Goal: Task Accomplishment & Management: Manage account settings

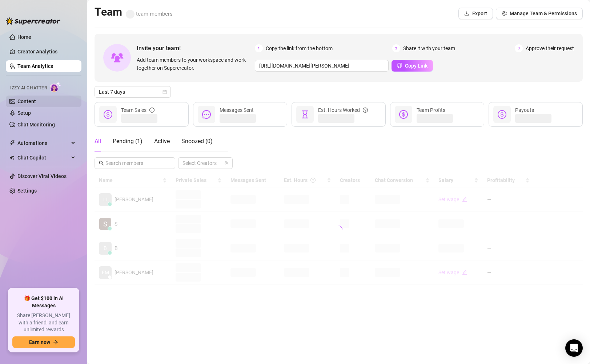
click at [28, 103] on link "Content" at bounding box center [26, 102] width 19 height 6
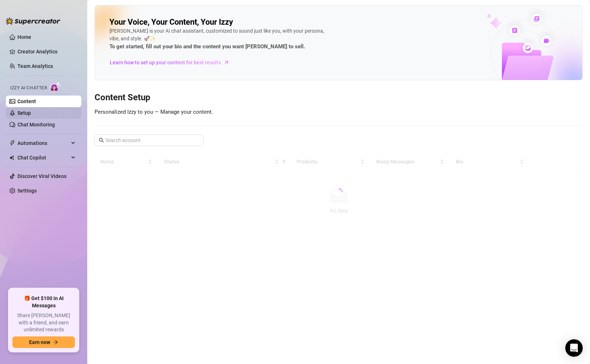
click at [29, 113] on link "Setup" at bounding box center [23, 113] width 13 height 6
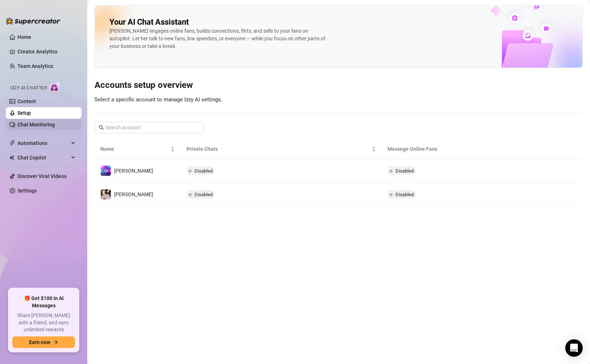
click at [29, 124] on link "Chat Monitoring" at bounding box center [35, 125] width 37 height 6
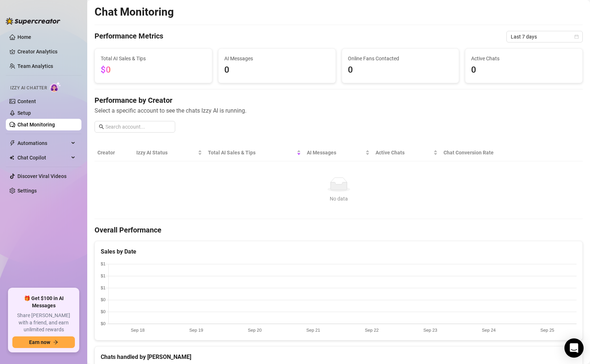
click at [574, 341] on div "Open Intercom Messenger" at bounding box center [574, 348] width 19 height 19
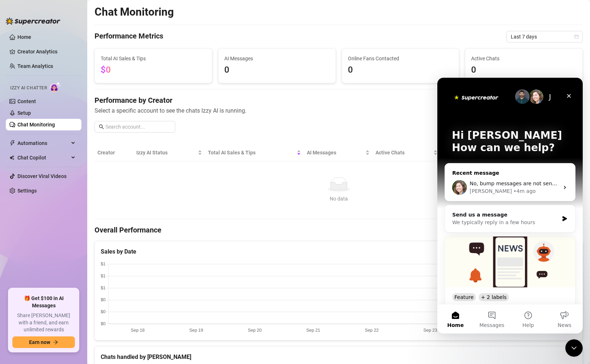
click at [513, 189] on div "• 4m ago" at bounding box center [524, 192] width 22 height 8
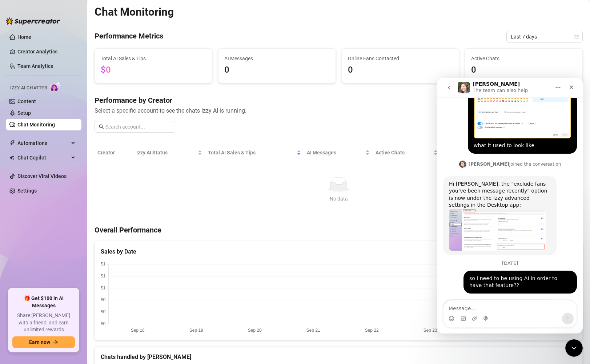
scroll to position [541, 0]
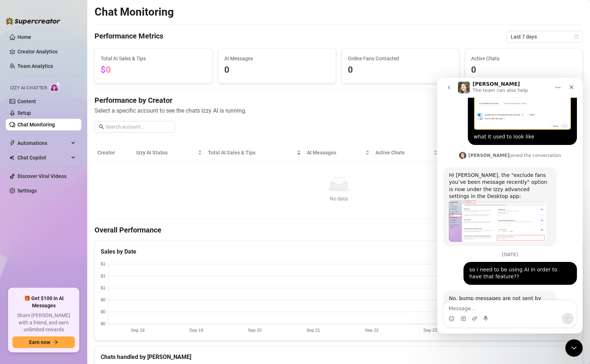
click at [473, 200] on img "Ella says…" at bounding box center [497, 221] width 97 height 42
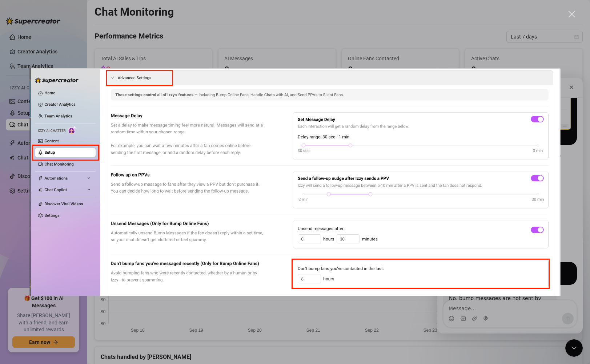
click at [332, 41] on div "Intercom messenger" at bounding box center [295, 182] width 590 height 364
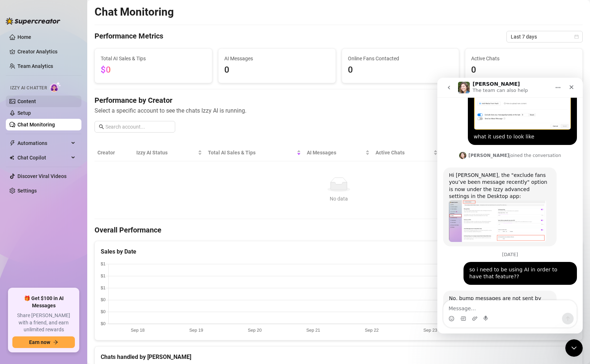
click at [36, 104] on link "Content" at bounding box center [26, 102] width 19 height 6
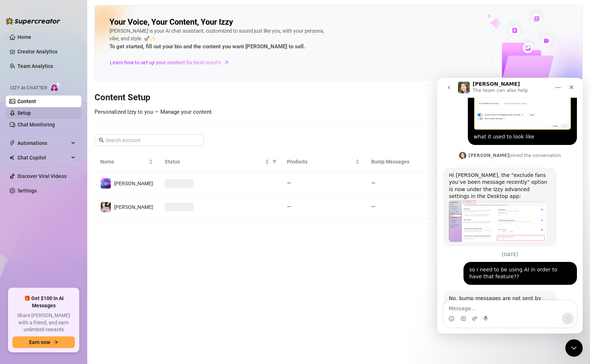
click at [31, 110] on link "Setup" at bounding box center [23, 113] width 13 height 6
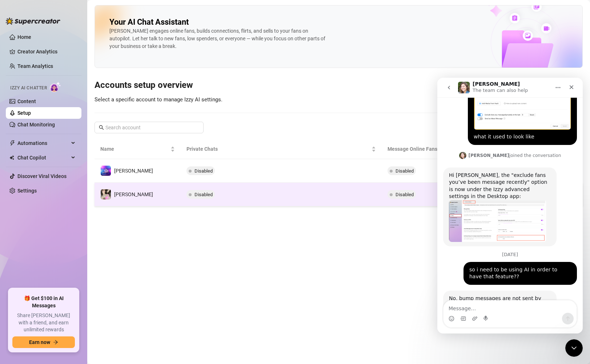
click at [163, 196] on td "[PERSON_NAME]" at bounding box center [138, 195] width 86 height 24
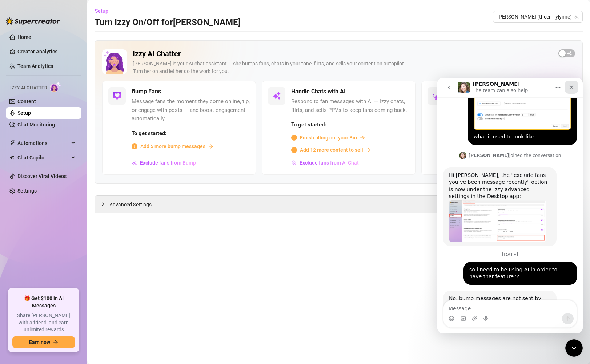
click at [572, 83] on div "Close" at bounding box center [571, 87] width 13 height 13
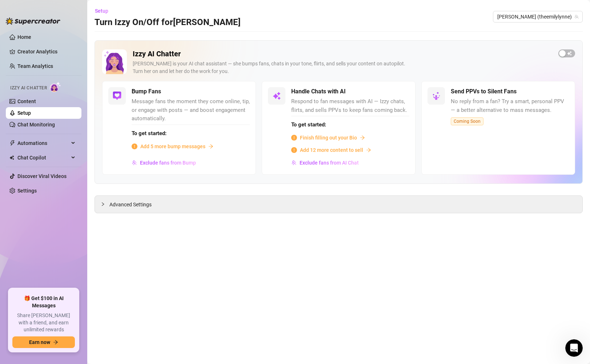
scroll to position [541, 0]
click at [172, 148] on span "Add 5 more bump messages" at bounding box center [172, 147] width 65 height 8
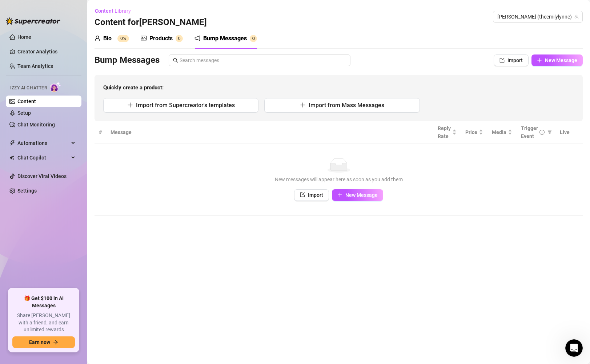
click at [163, 43] on div "Products 0" at bounding box center [162, 38] width 42 height 20
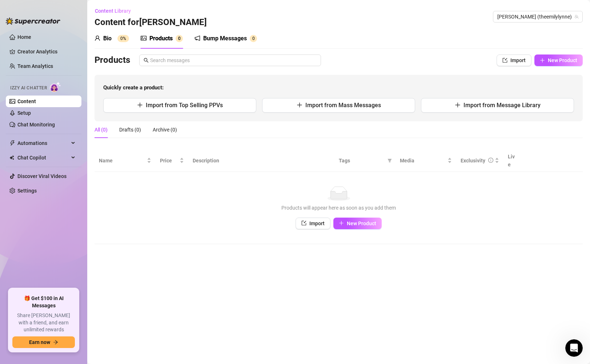
click at [109, 41] on div "Bio" at bounding box center [107, 38] width 8 height 9
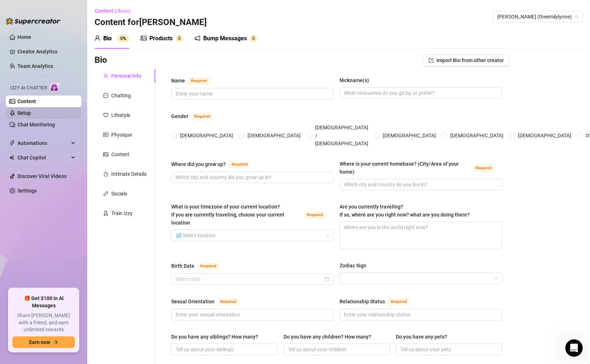
click at [31, 111] on link "Setup" at bounding box center [23, 113] width 13 height 6
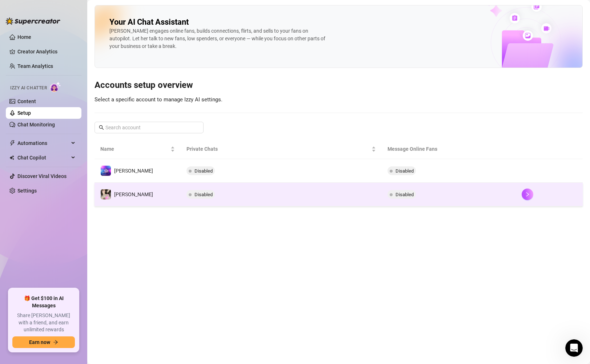
click at [140, 195] on td "[PERSON_NAME]" at bounding box center [138, 195] width 86 height 24
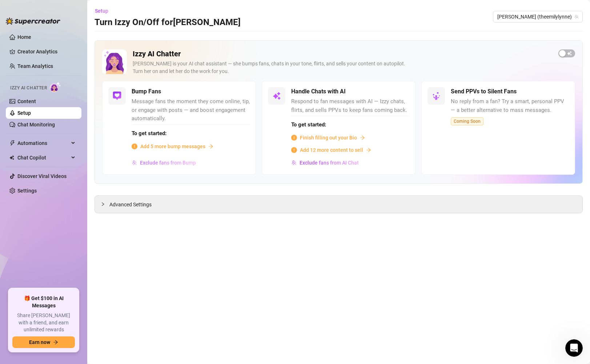
click at [156, 163] on span "Exclude fans from Bump" at bounding box center [168, 163] width 56 height 6
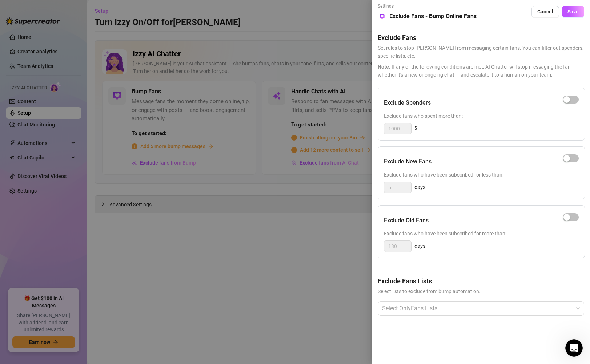
click at [186, 144] on div at bounding box center [295, 182] width 590 height 364
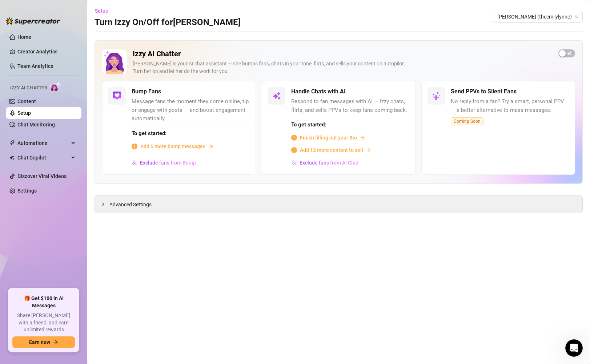
click at [187, 147] on span "Add 5 more bump messages" at bounding box center [172, 147] width 65 height 8
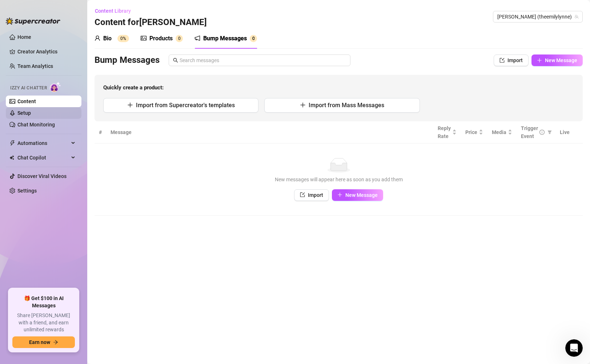
click at [31, 116] on link "Setup" at bounding box center [23, 113] width 13 height 6
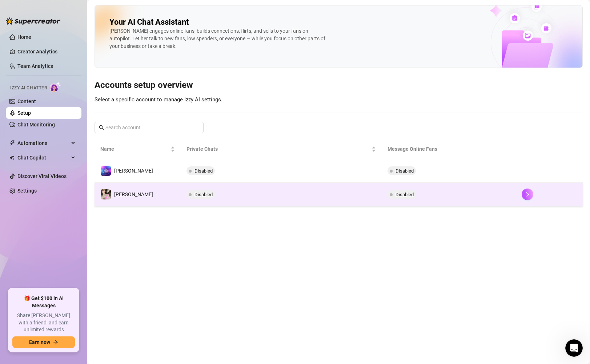
click at [161, 189] on td "[PERSON_NAME]" at bounding box center [138, 195] width 86 height 24
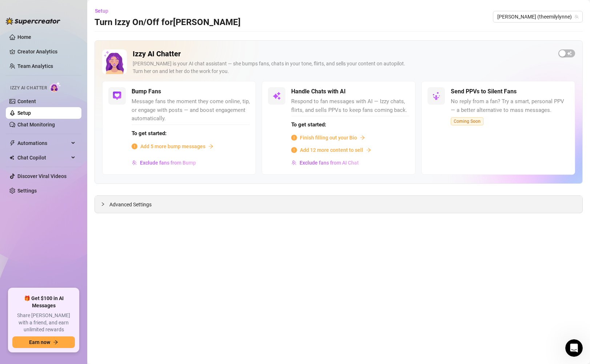
click at [103, 204] on icon "collapsed" at bounding box center [103, 205] width 2 height 4
